Goal: Find specific page/section: Find specific page/section

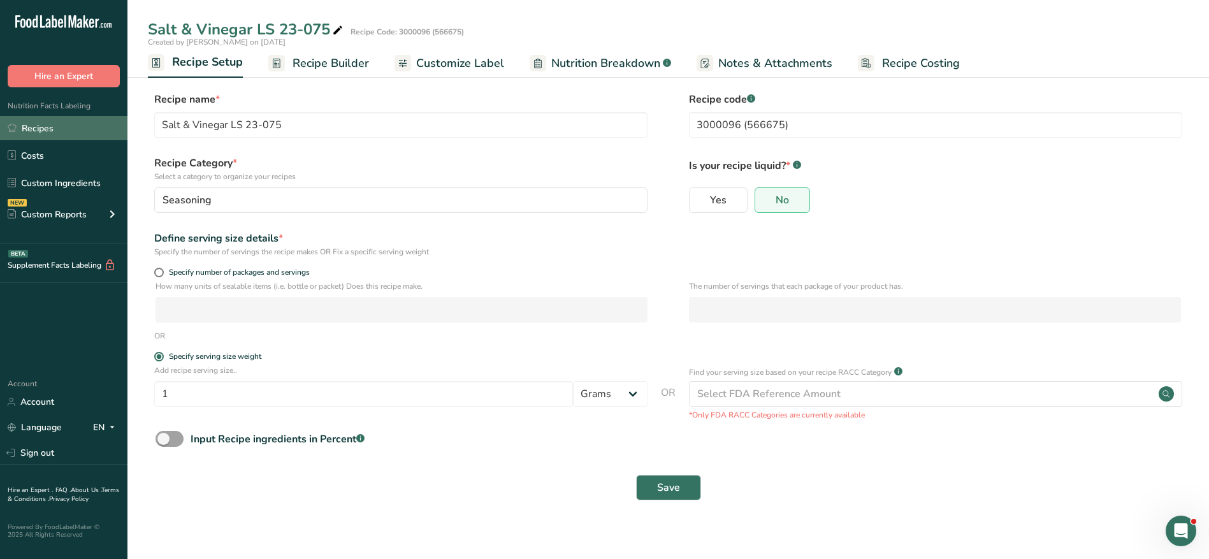
click at [72, 128] on link "Recipes" at bounding box center [63, 128] width 127 height 24
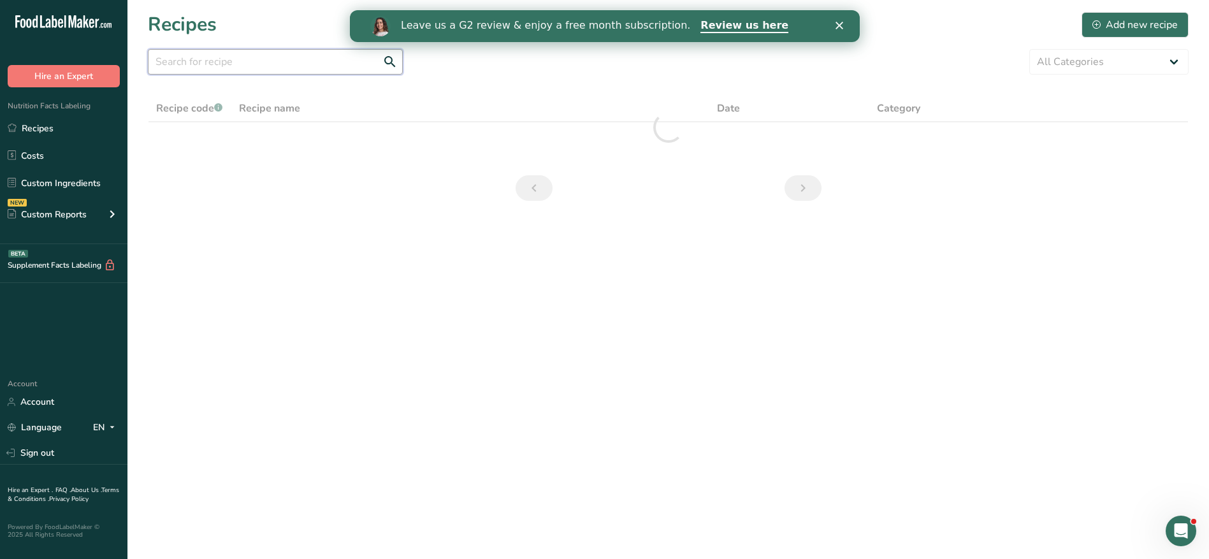
click at [199, 68] on input "text" at bounding box center [275, 61] width 255 height 25
drag, startPoint x: 275, startPoint y: 62, endPoint x: 77, endPoint y: 84, distance: 198.7
click at [77, 84] on div ".a-20{fill:#fff;} Hire an Expert Nutrition Facts Labeling Recipes Costs Custom …" at bounding box center [604, 279] width 1209 height 559
type input "24-068"
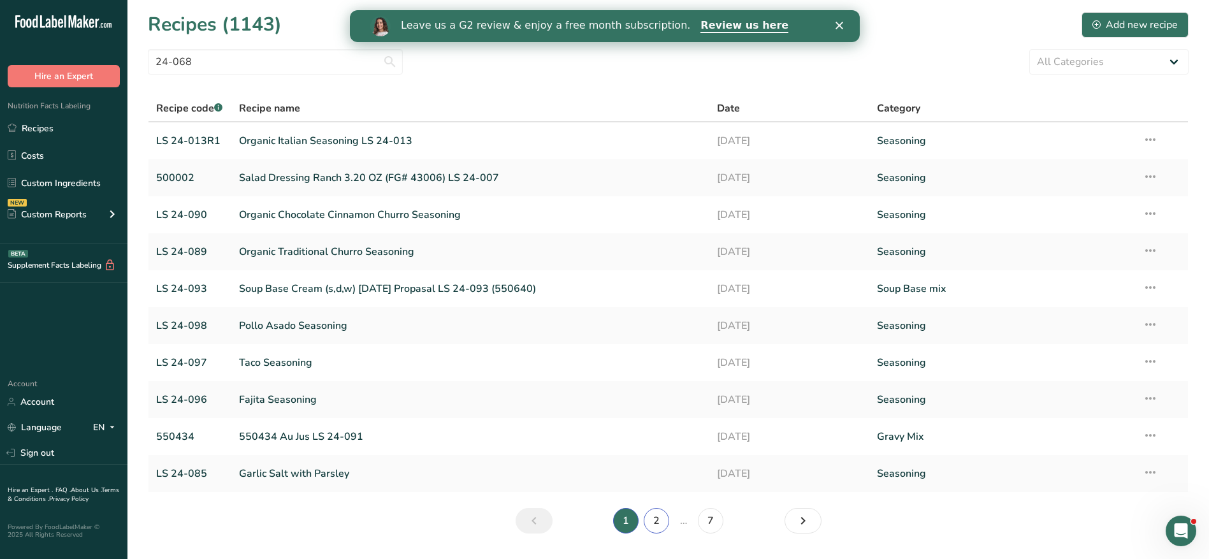
click at [656, 519] on link "2" at bounding box center [656, 520] width 25 height 25
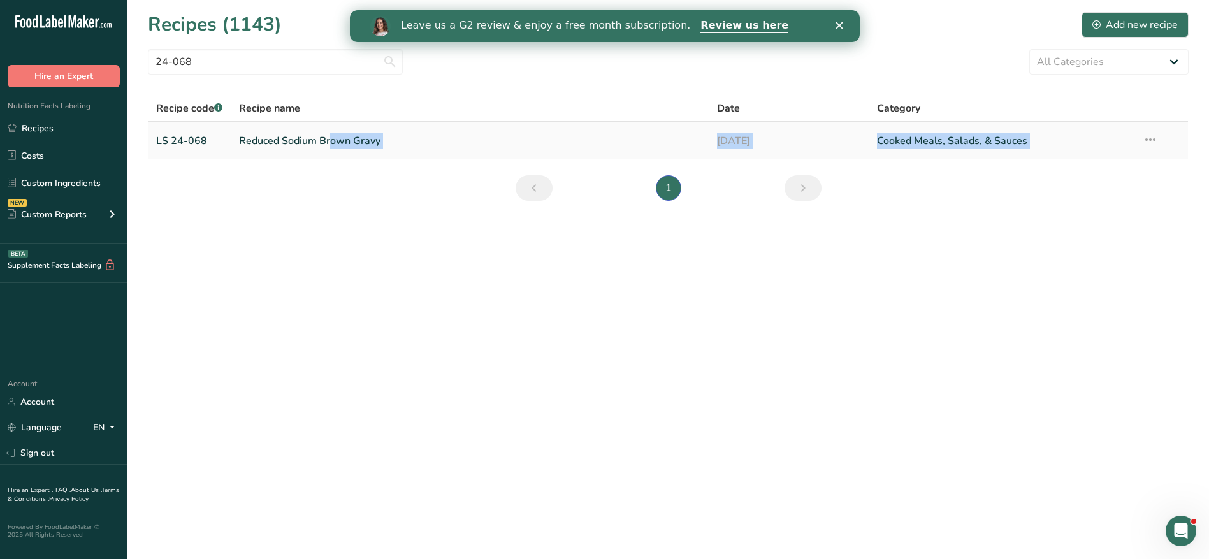
drag, startPoint x: 656, startPoint y: 519, endPoint x: 277, endPoint y: 147, distance: 531.2
click at [277, 147] on main "Recipes (1143) Add new recipe 24-068 All Categories Baked Goods [GEOGRAPHIC_DAT…" at bounding box center [604, 279] width 1209 height 559
click at [277, 147] on link "Reduced Sodium Brown Gravy" at bounding box center [470, 140] width 463 height 27
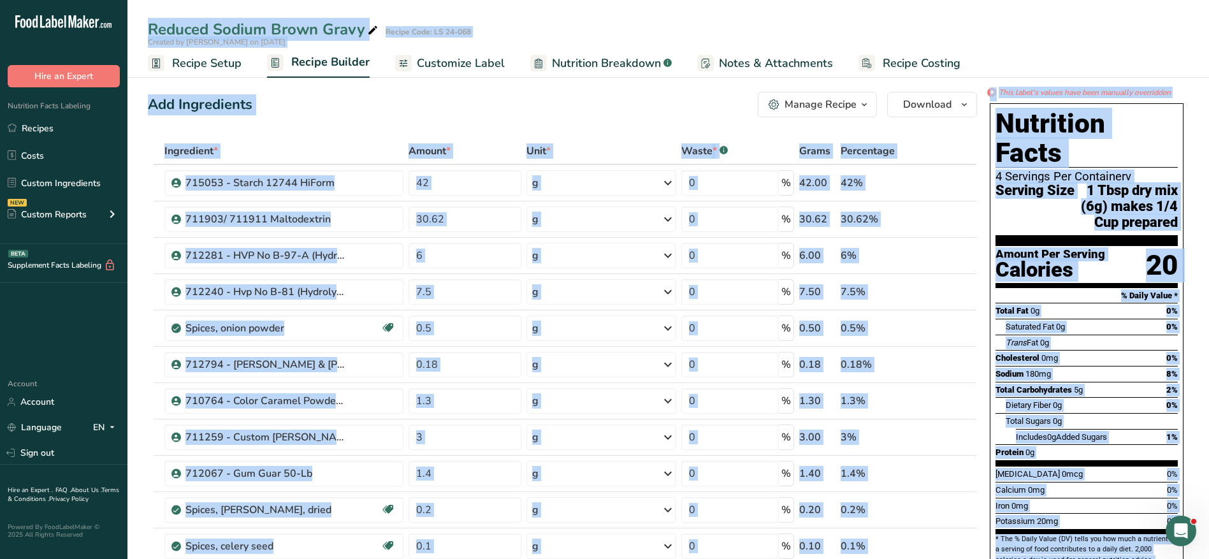
click at [307, 117] on div "Add Ingredients Manage Recipe Delete Recipe Duplicate Recipe Scale Recipe Save …" at bounding box center [562, 104] width 829 height 25
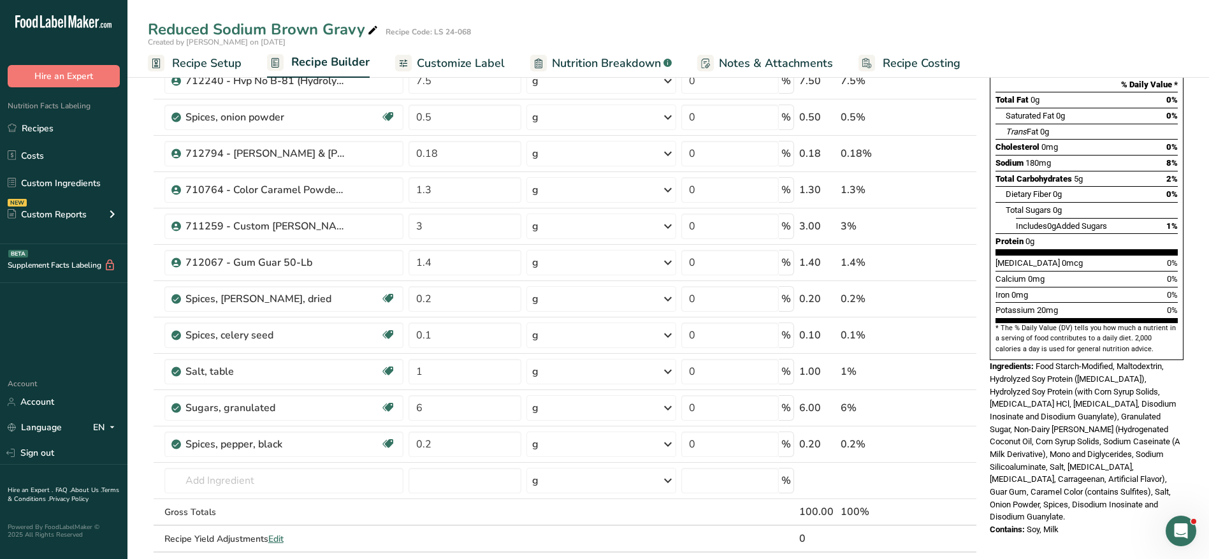
scroll to position [236, 0]
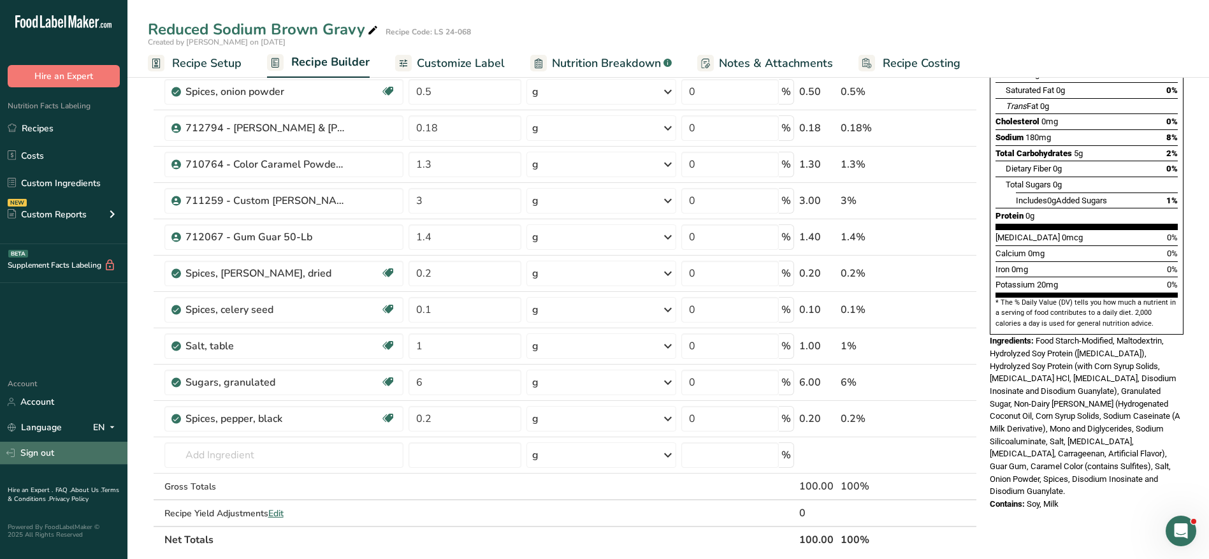
click at [34, 446] on link "Sign out" at bounding box center [63, 453] width 127 height 22
